Goal: Check status

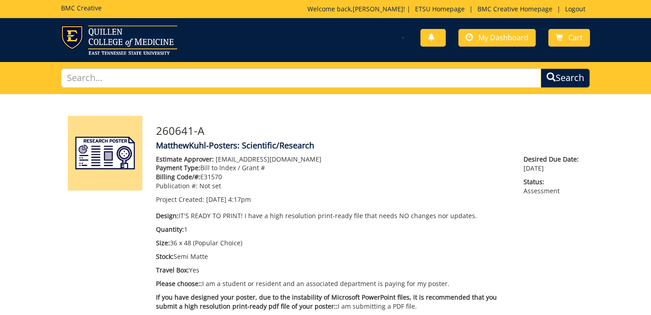
scroll to position [284, 0]
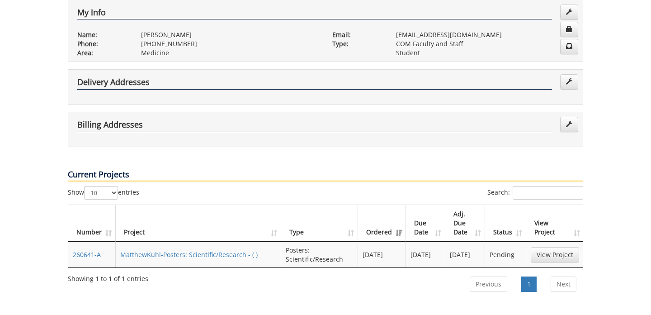
scroll to position [177, 0]
click at [545, 247] on link "View Project" at bounding box center [555, 254] width 48 height 15
